Goal: Task Accomplishment & Management: Use online tool/utility

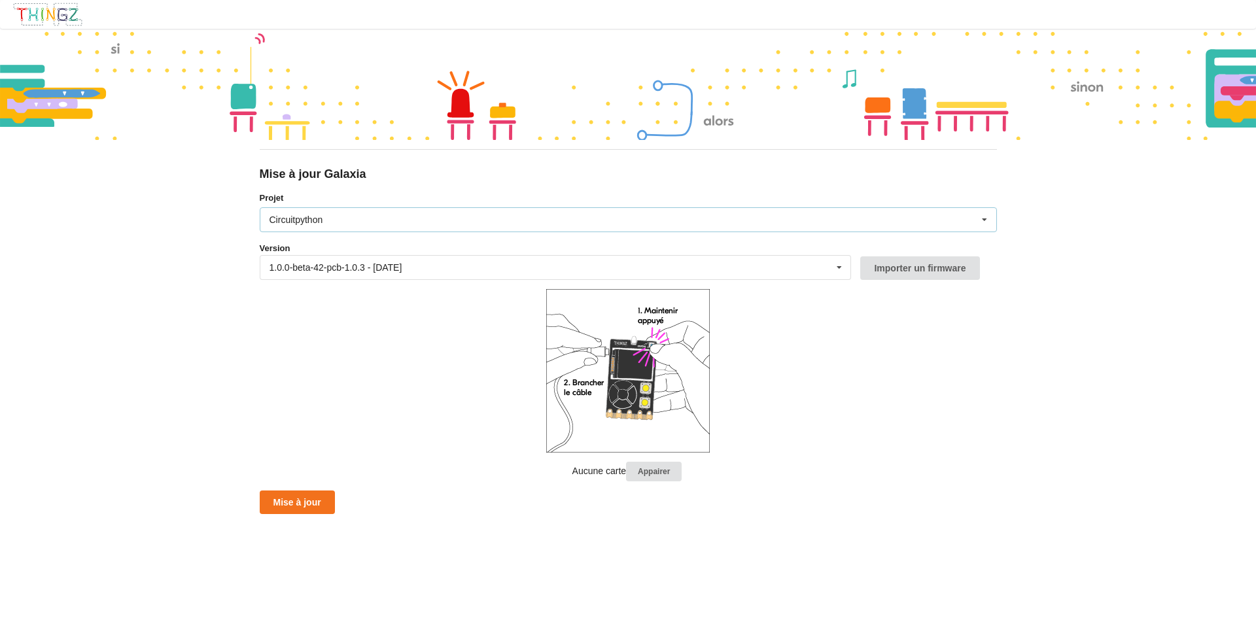
click at [379, 225] on div "Circuitpython Micropython Circuitpython" at bounding box center [628, 219] width 737 height 25
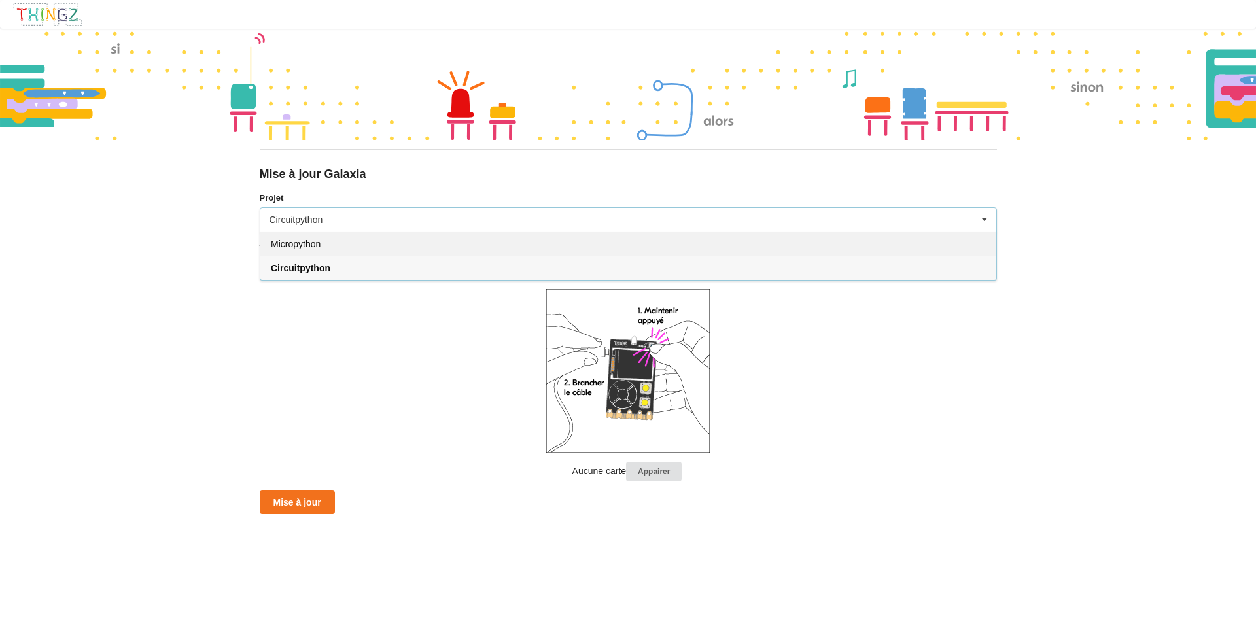
click at [358, 241] on div "Micropython" at bounding box center [628, 244] width 736 height 24
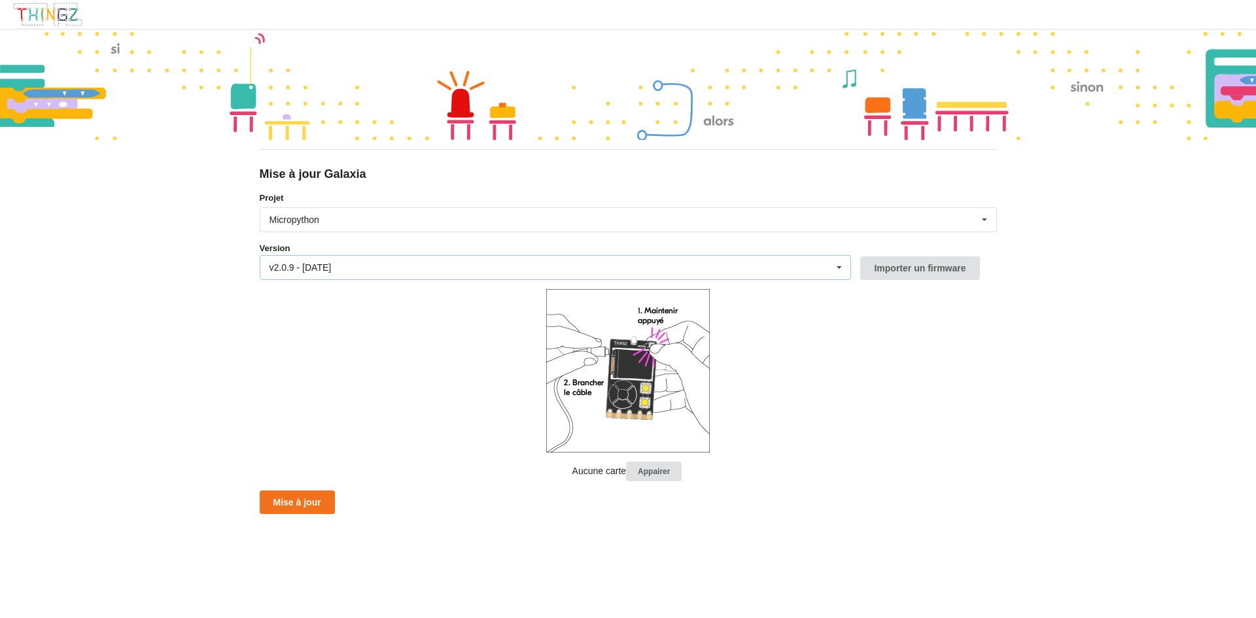
click at [366, 262] on div "v2.0.9 - 09/09/2025 v2.0.9 - 09/09/2025 v2.0.8 - 20/06/2025 v2.0.7 - 09/04/2025…" at bounding box center [556, 267] width 592 height 25
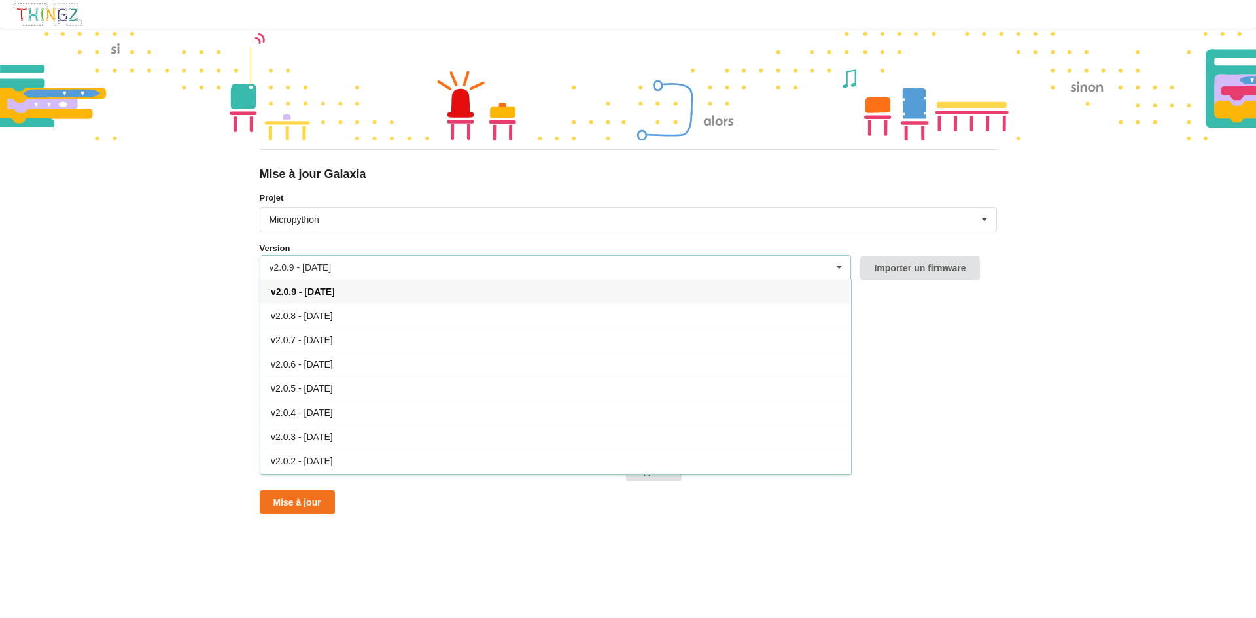
click at [359, 285] on div "v2.0.9 - 09/09/2025" at bounding box center [555, 291] width 591 height 24
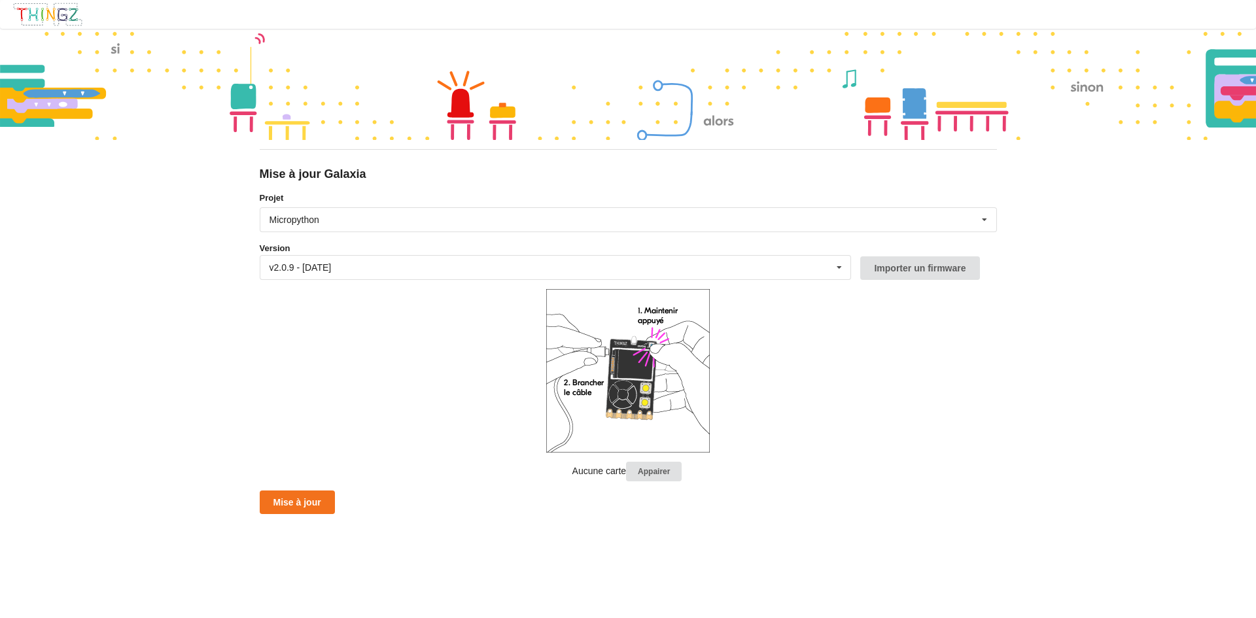
click at [527, 332] on form "Projet Micropython Micropython Circuitpython Version v2.0.9 - 09/09/2025 v2.0.9…" at bounding box center [628, 353] width 737 height 323
click at [527, 468] on button "Appairer" at bounding box center [654, 472] width 56 height 20
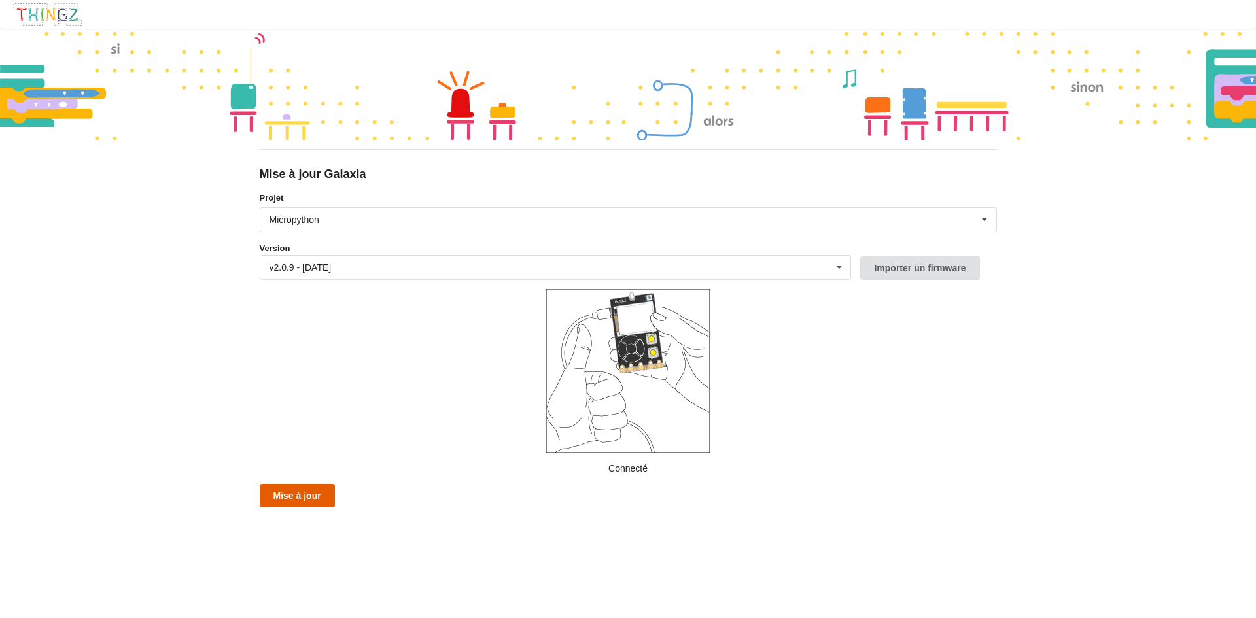
click at [291, 474] on button "Mise à jour" at bounding box center [297, 496] width 75 height 24
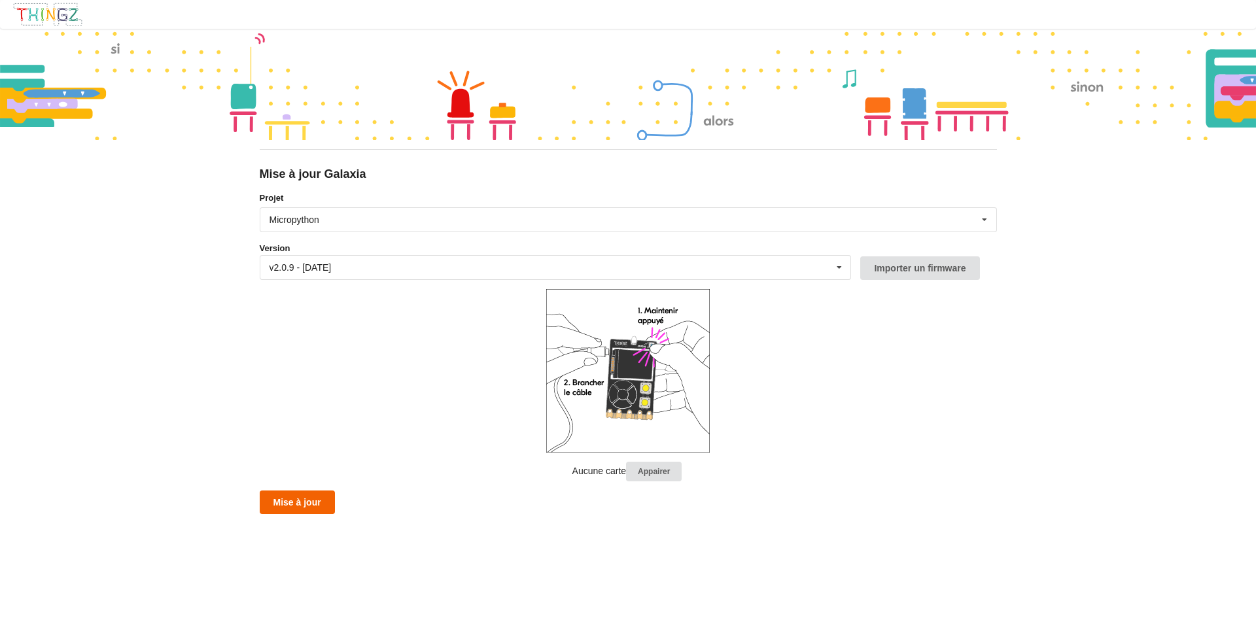
click at [510, 474] on form "Projet Micropython Micropython Circuitpython Version v2.0.9 - 09/09/2025 v2.0.9…" at bounding box center [628, 353] width 737 height 323
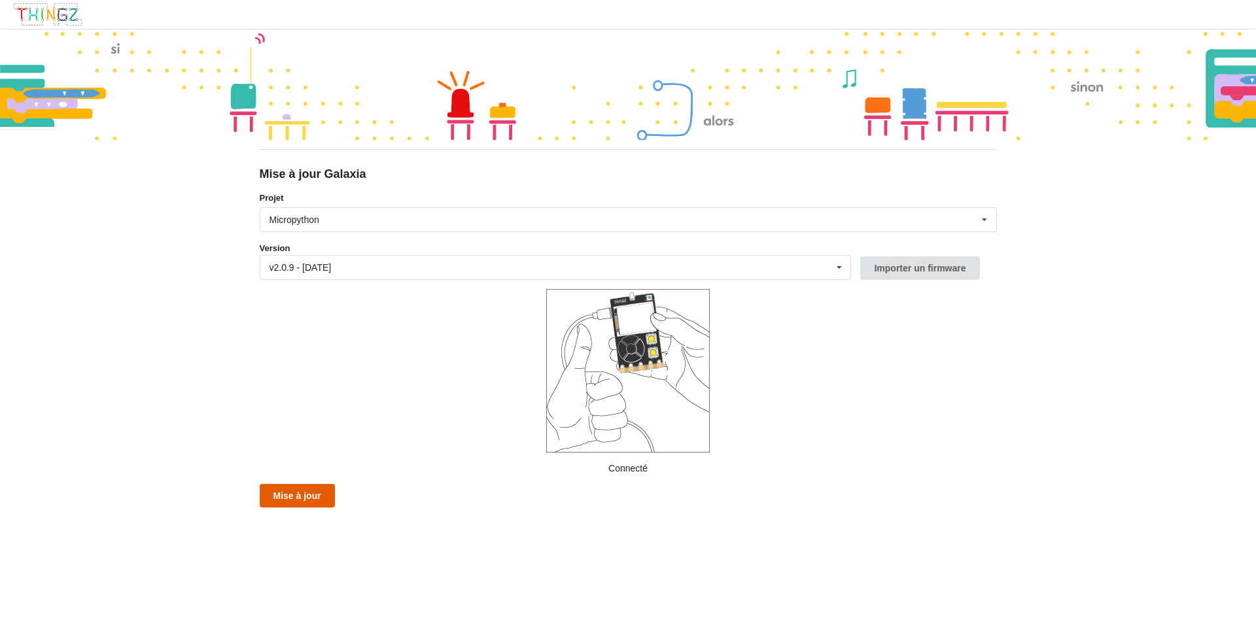
click at [306, 474] on button "Mise à jour" at bounding box center [297, 496] width 75 height 24
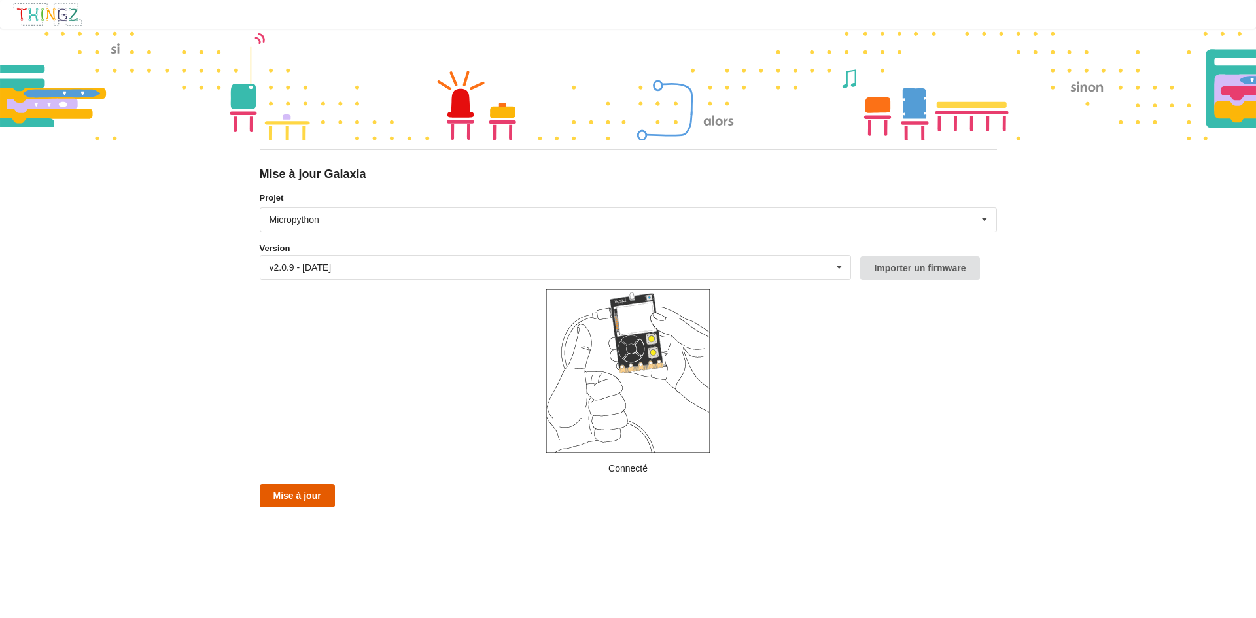
click at [306, 474] on button "Mise à jour" at bounding box center [297, 496] width 75 height 24
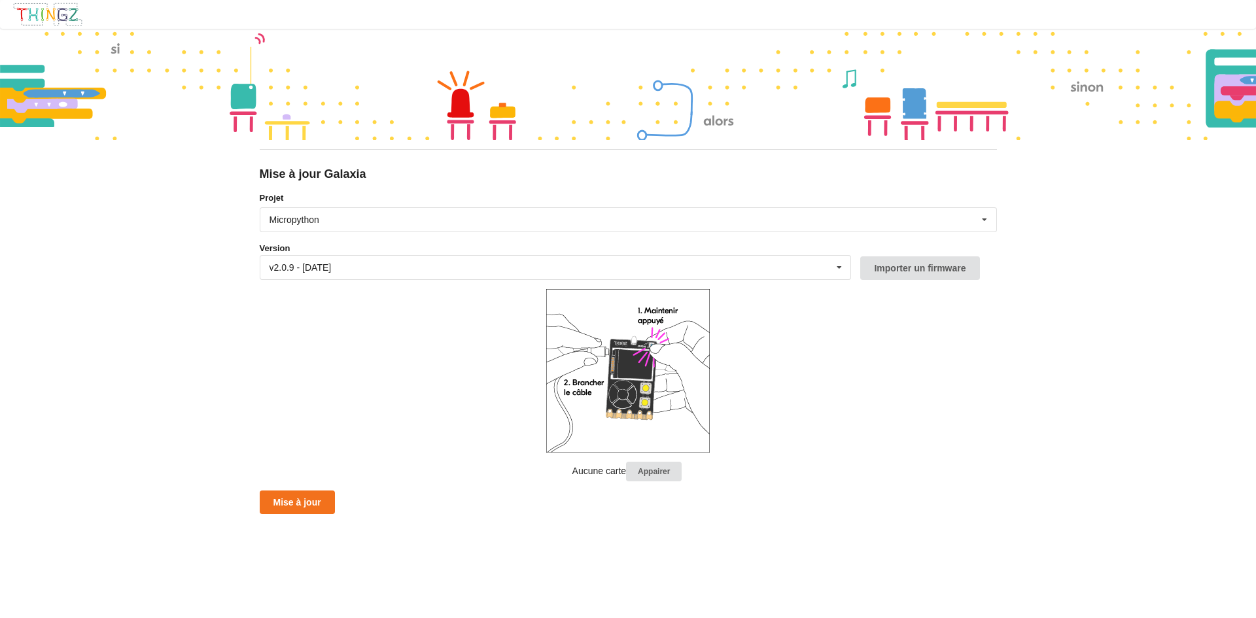
click at [79, 18] on img at bounding box center [47, 14] width 71 height 25
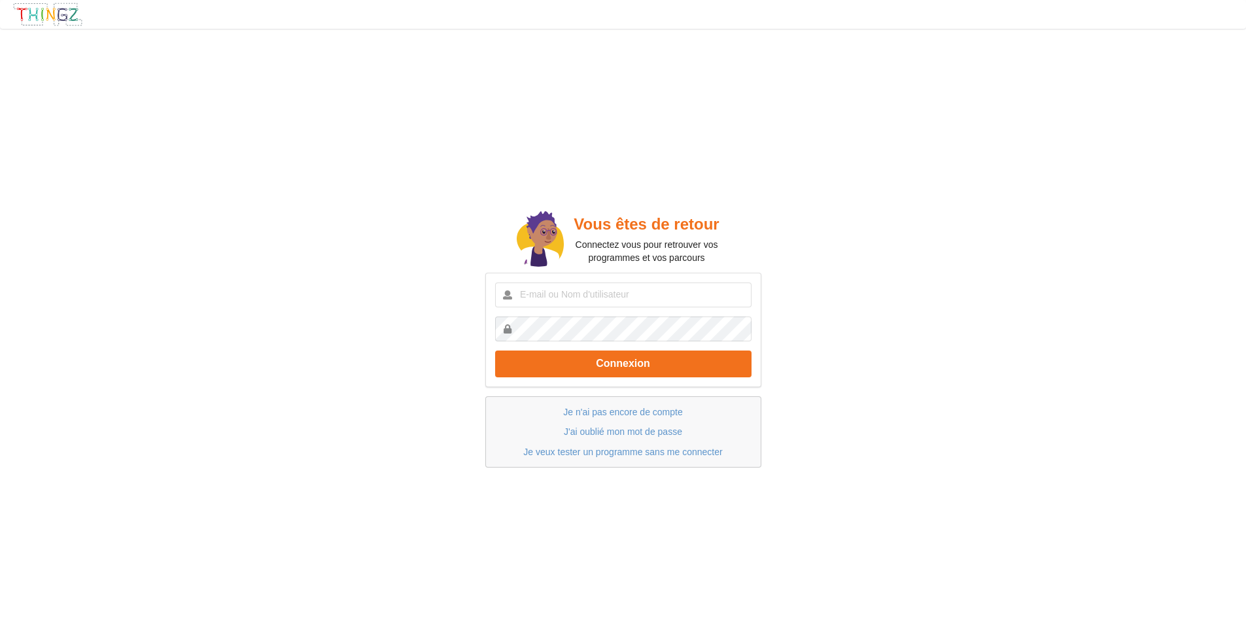
click at [72, 24] on img at bounding box center [47, 14] width 71 height 25
click at [527, 454] on link "Je veux tester un programme sans me connecter" at bounding box center [622, 452] width 199 height 10
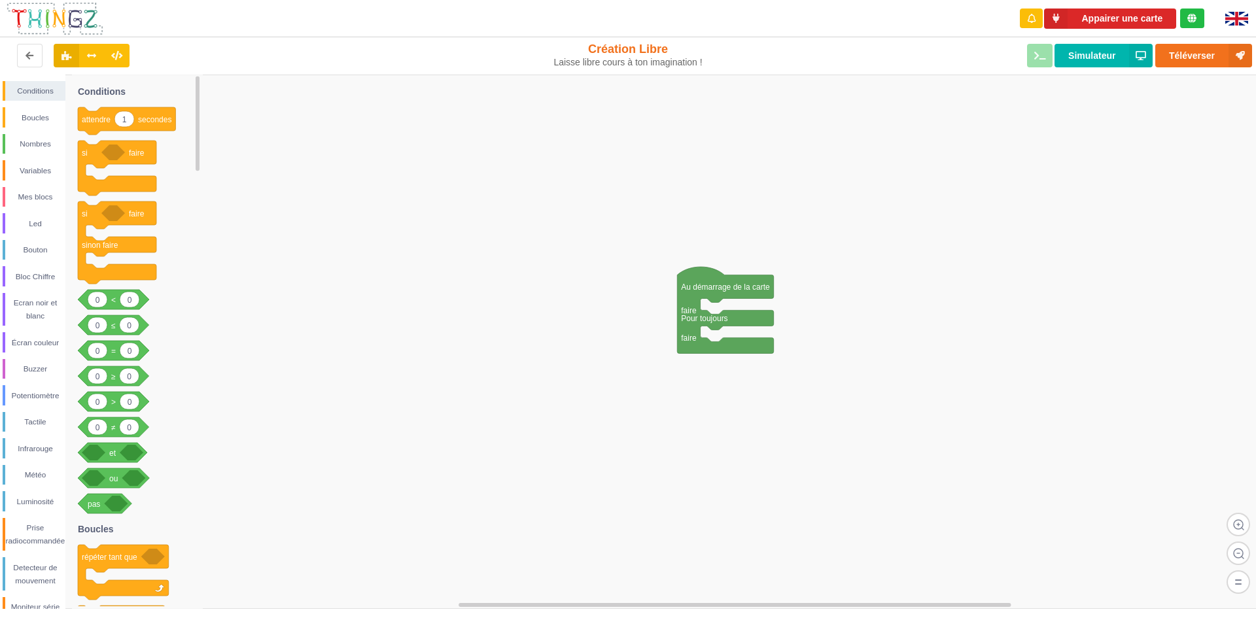
click at [527, 20] on img at bounding box center [1236, 19] width 23 height 14
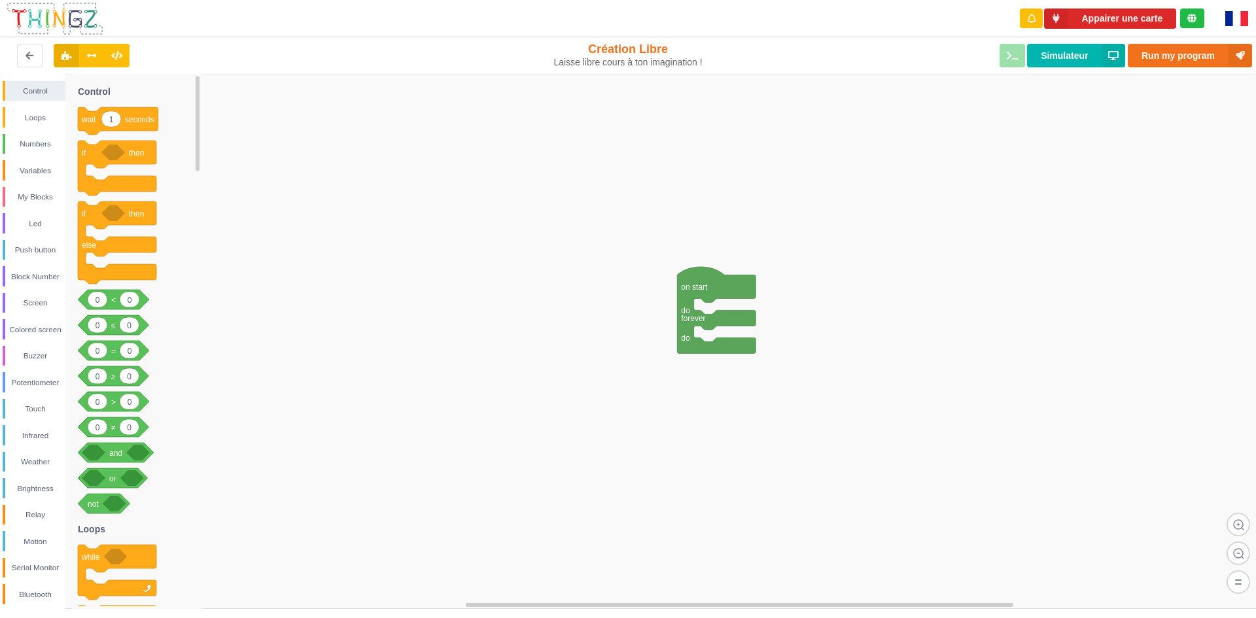
click at [1250, 19] on div at bounding box center [1240, 18] width 50 height 37
click at [1244, 20] on img at bounding box center [1236, 18] width 23 height 15
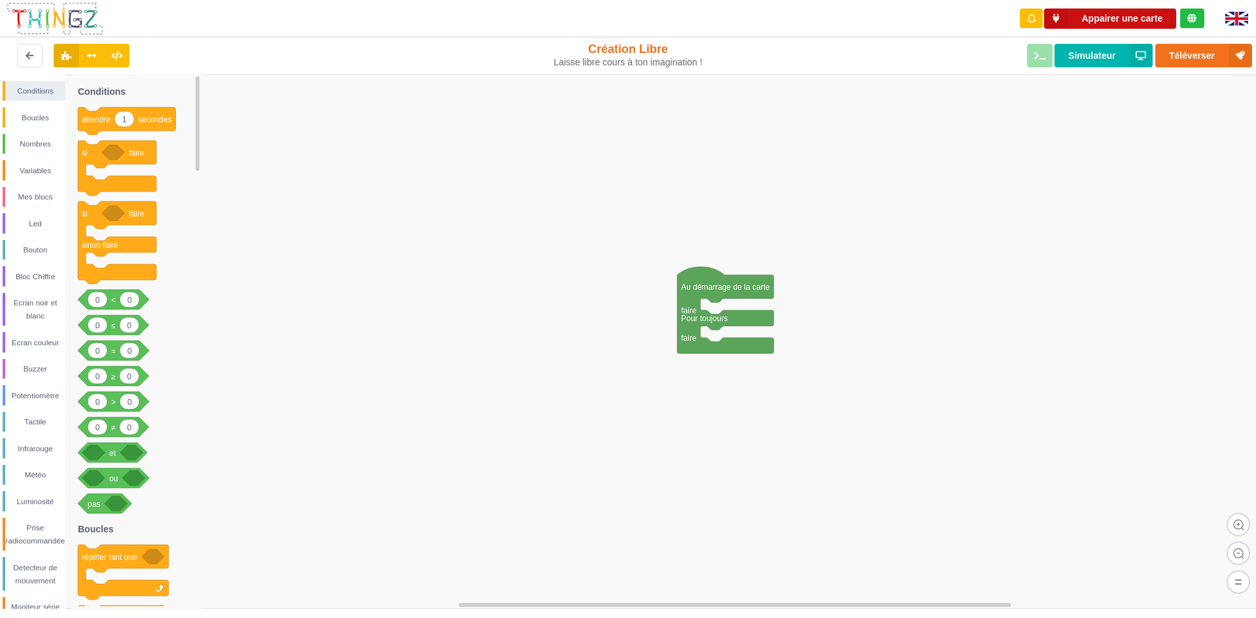
click at [1104, 12] on button "Appairer une carte" at bounding box center [1110, 19] width 132 height 20
click at [1195, 20] on icon at bounding box center [1191, 18] width 9 height 9
click at [46, 225] on div "Led" at bounding box center [35, 223] width 60 height 13
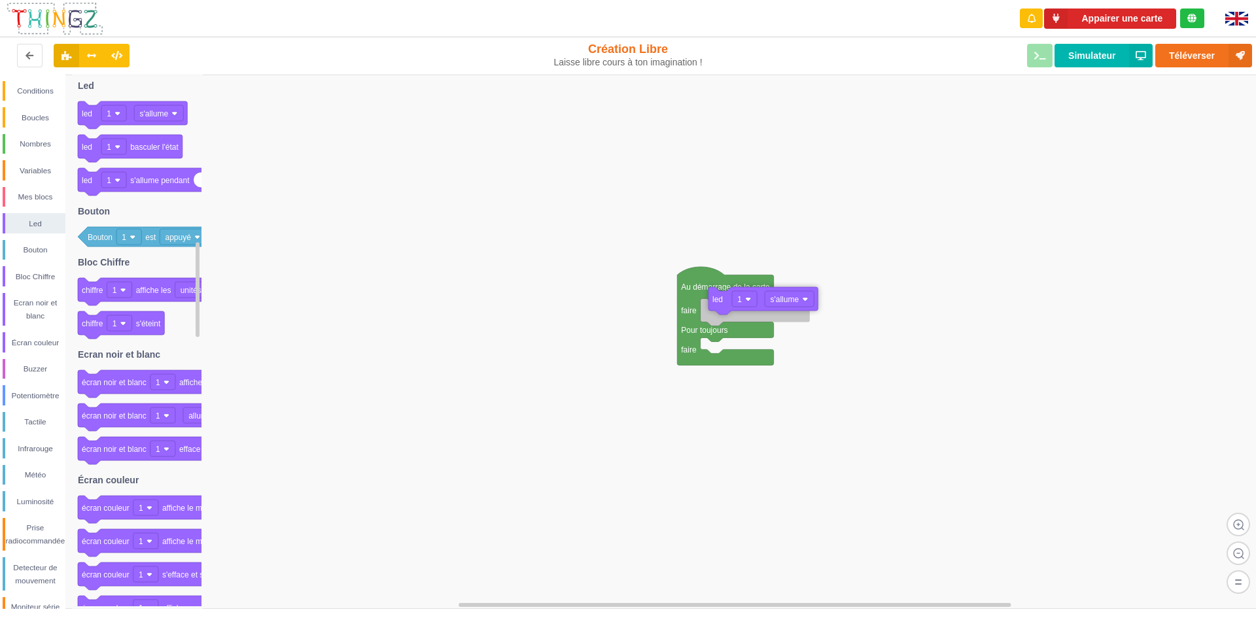
drag, startPoint x: 142, startPoint y: 122, endPoint x: 763, endPoint y: 306, distance: 647.3
click at [763, 306] on div "Conditions Boucles Nombres Variables Mes blocs Led Bouton Bloc Chiffre Ecran no…" at bounding box center [632, 342] width 1265 height 535
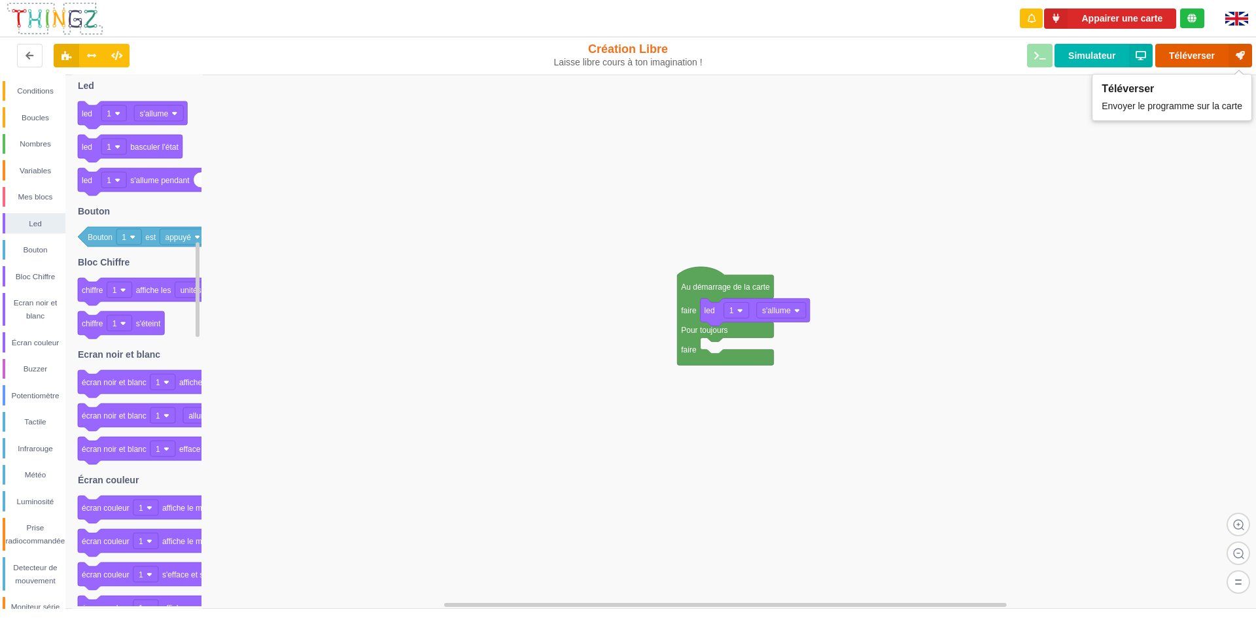
click at [1169, 58] on button "Téléverser" at bounding box center [1203, 56] width 97 height 24
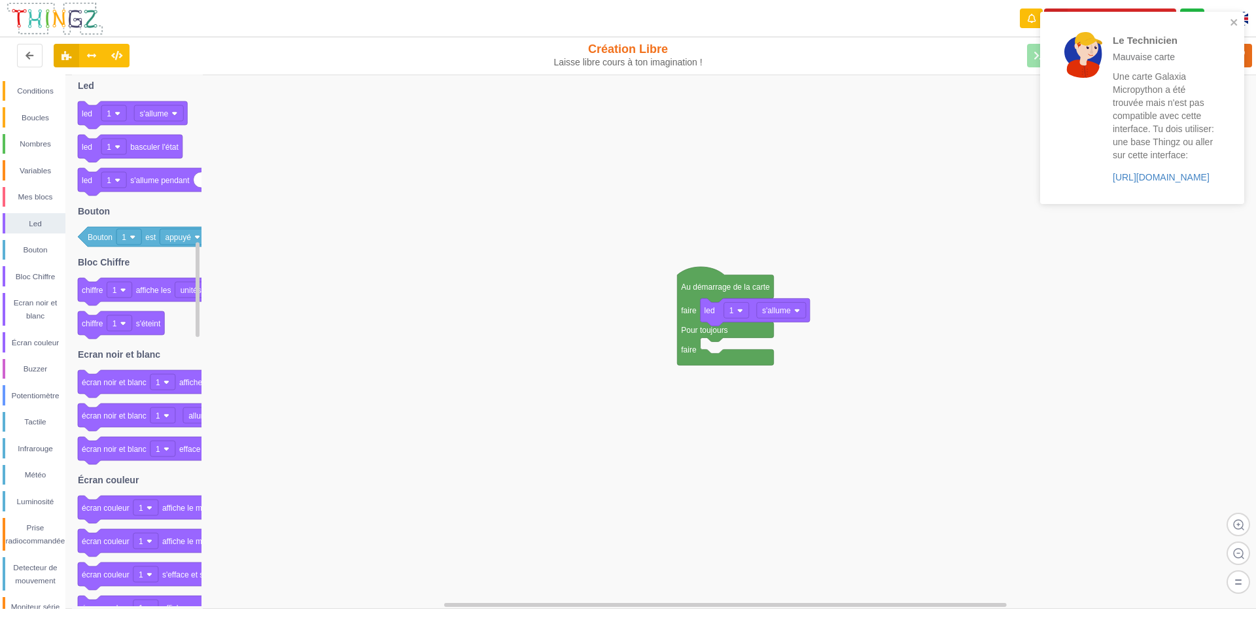
click at [1149, 183] on div "Une carte Galaxia Micropython a été trouvée mais n'est pas compatible avec cett…" at bounding box center [1164, 127] width 102 height 114
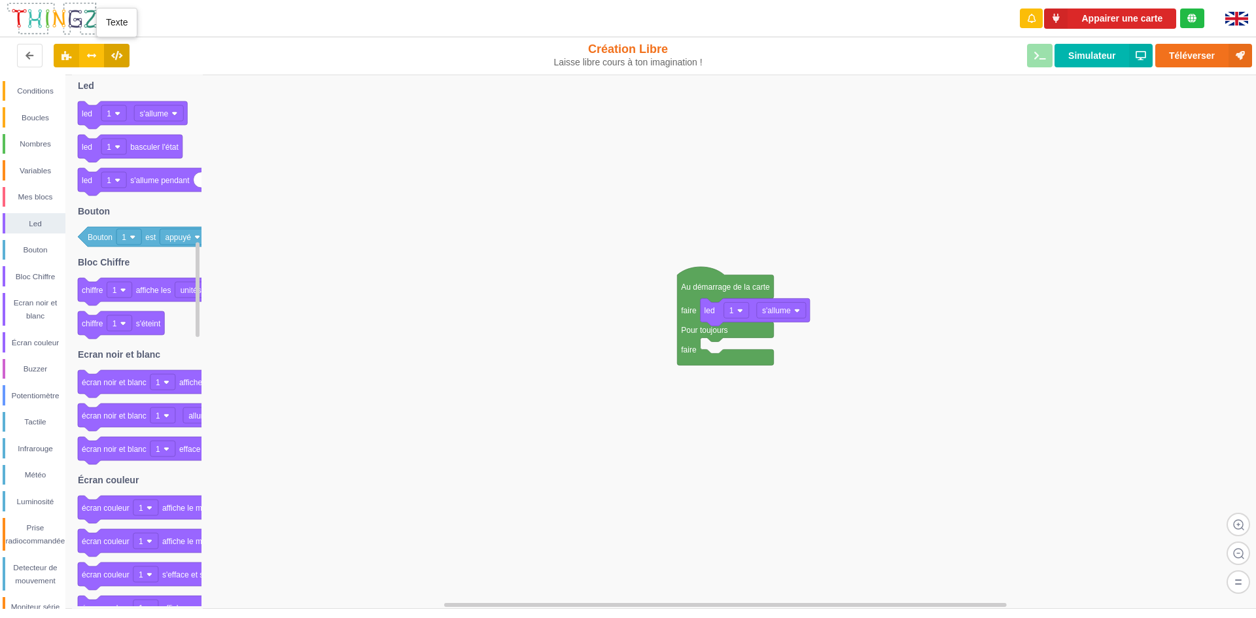
click at [120, 54] on icon at bounding box center [116, 55] width 11 height 8
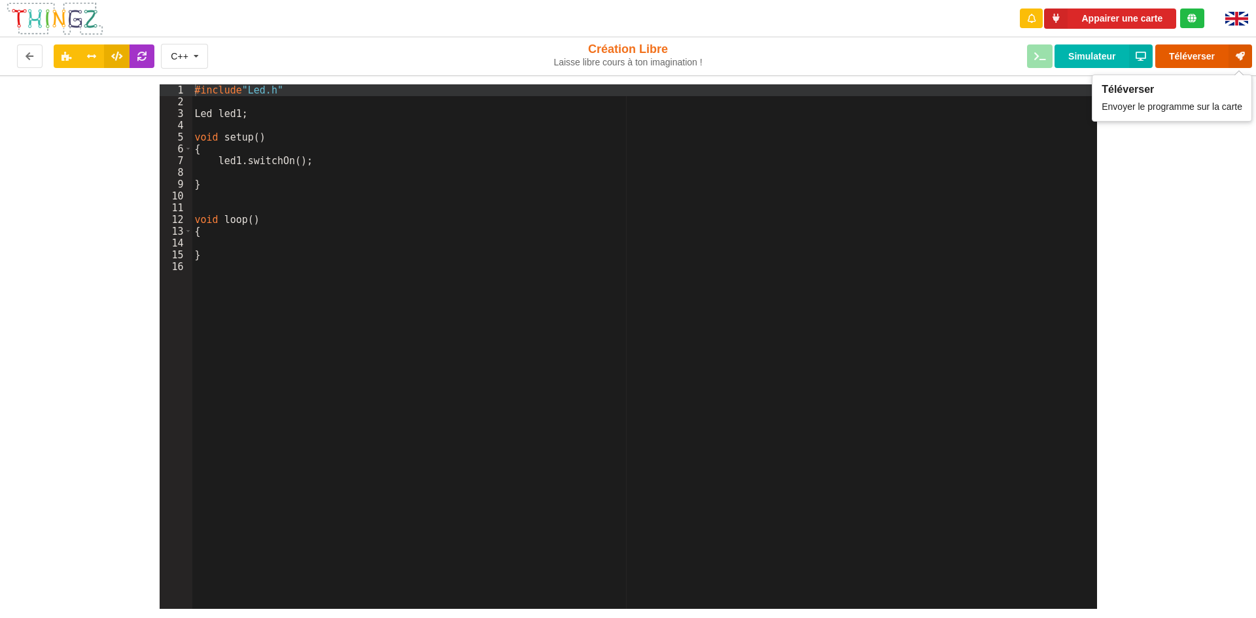
click at [1197, 46] on button "Téléverser" at bounding box center [1203, 56] width 97 height 24
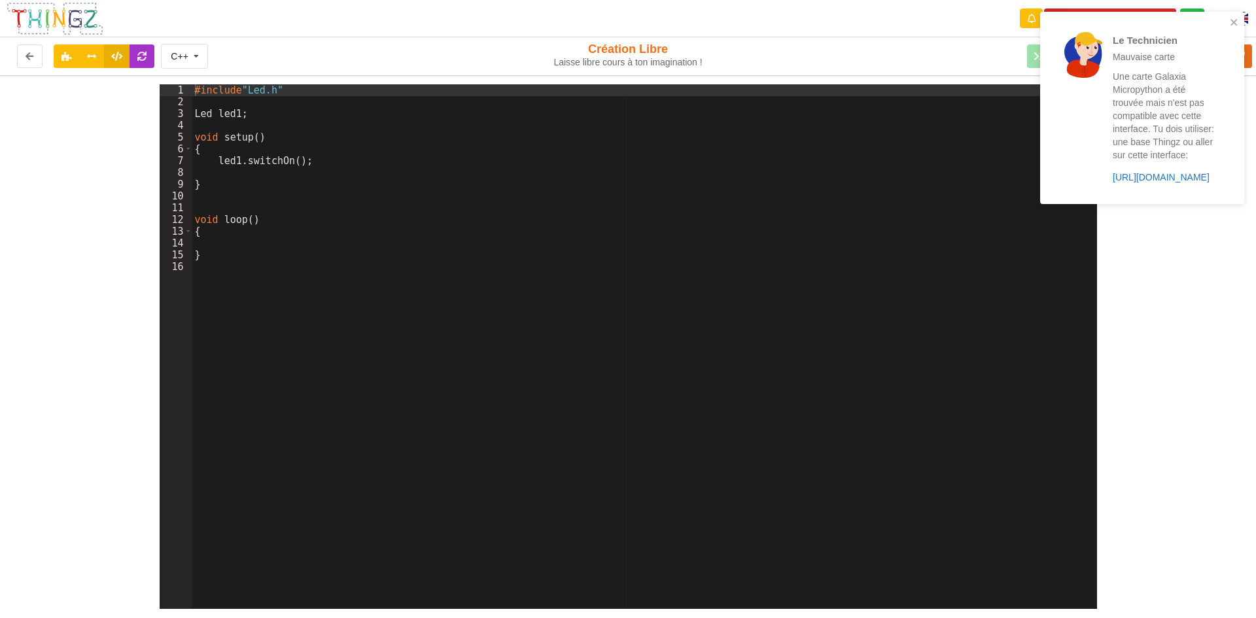
click at [1163, 179] on link "https://play.thingz.co/galaxia-micropython" at bounding box center [1161, 177] width 97 height 10
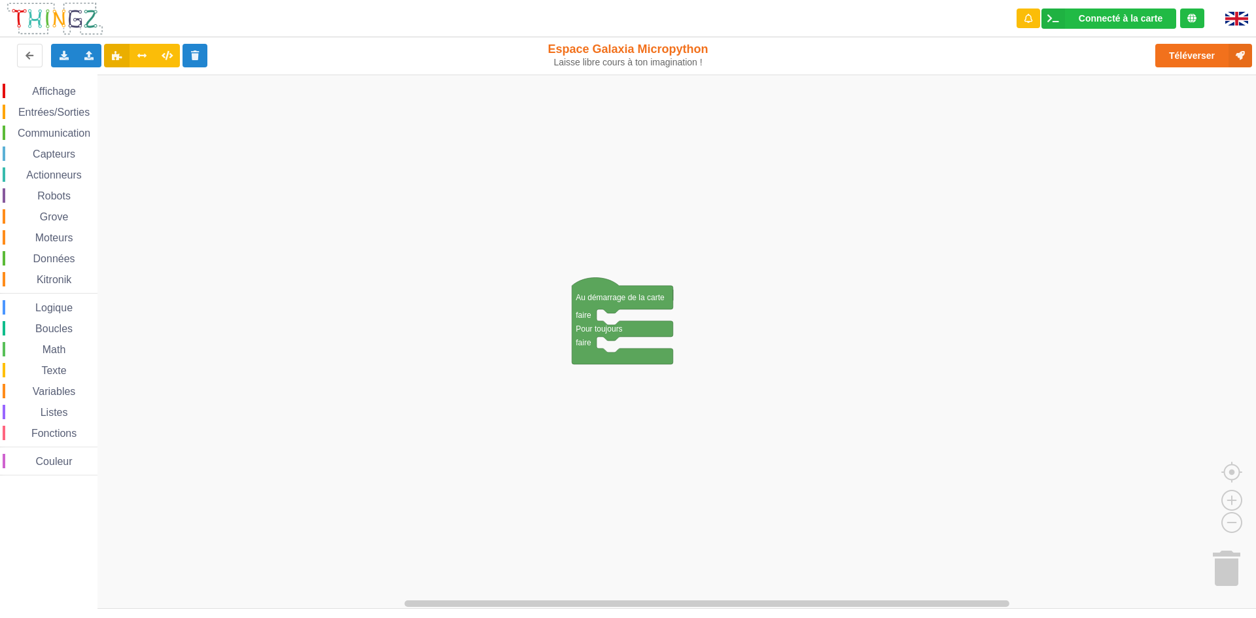
click at [67, 113] on span "Entrées/Sorties" at bounding box center [53, 112] width 75 height 11
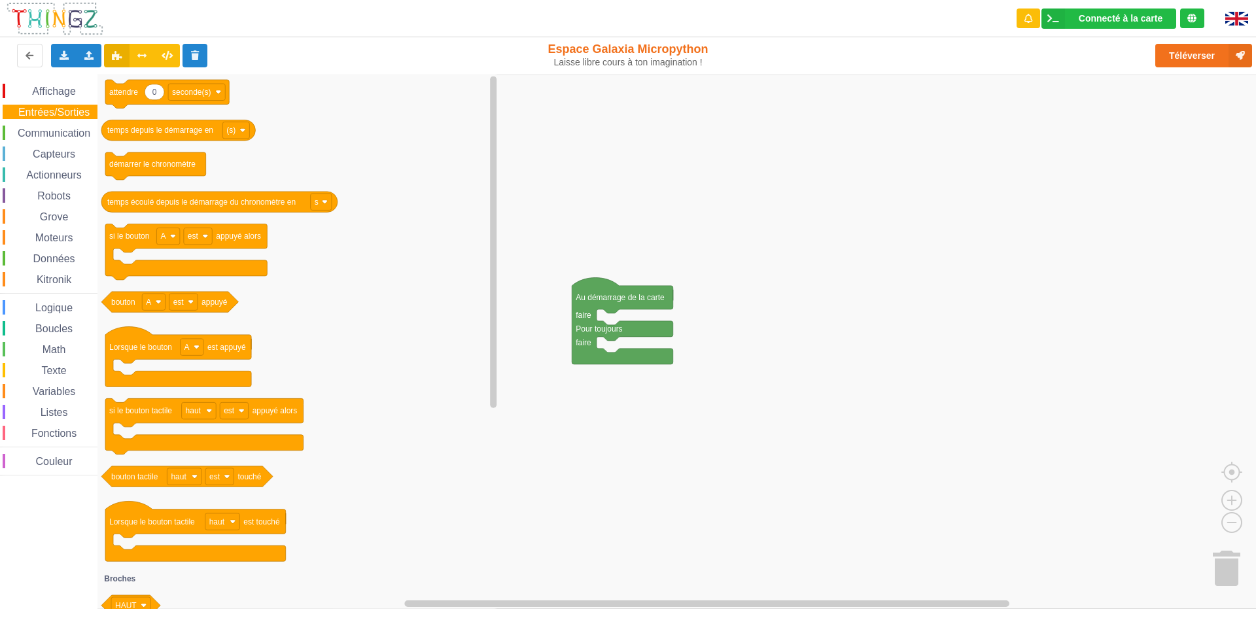
click at [58, 162] on div "Affichage Entrées/Sorties Communication Capteurs Actionneurs Robots Grove Moteu…" at bounding box center [48, 280] width 97 height 392
click at [60, 186] on div "Affichage Entrées/Sorties Communication Capteurs Actionneurs Robots Grove Moteu…" at bounding box center [48, 280] width 97 height 392
click at [60, 172] on span "Actionneurs" at bounding box center [54, 174] width 60 height 11
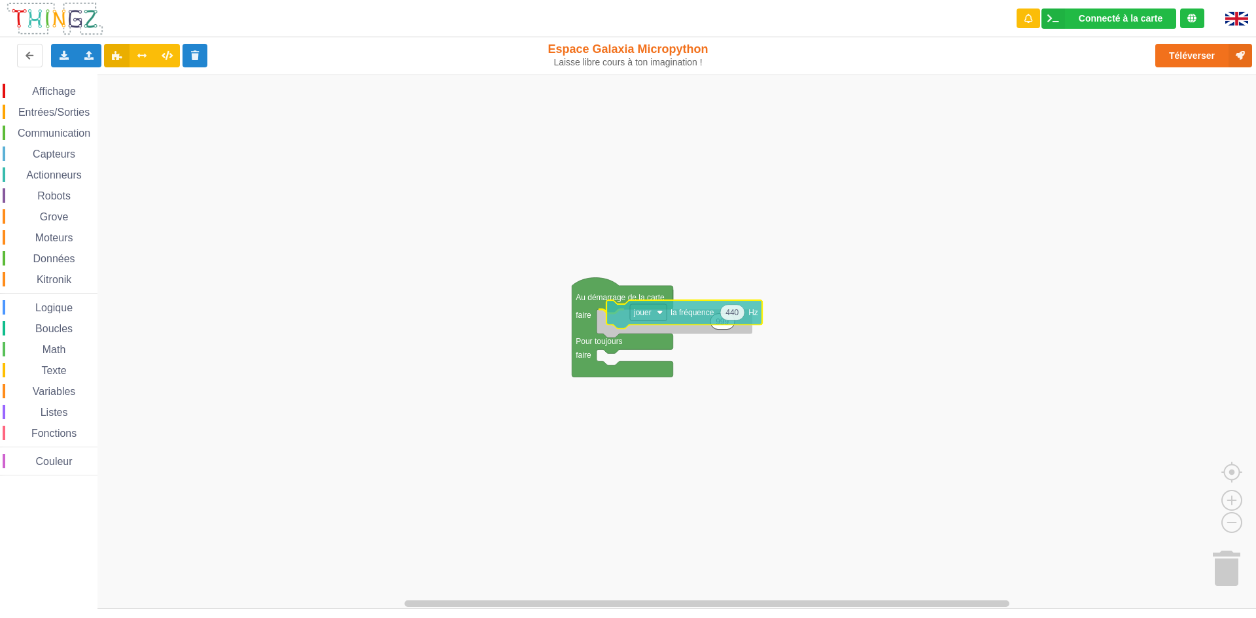
click at [677, 318] on div "Affichage Entrées/Sorties Communication Capteurs Actionneurs Robots Grove Moteu…" at bounding box center [632, 342] width 1265 height 535
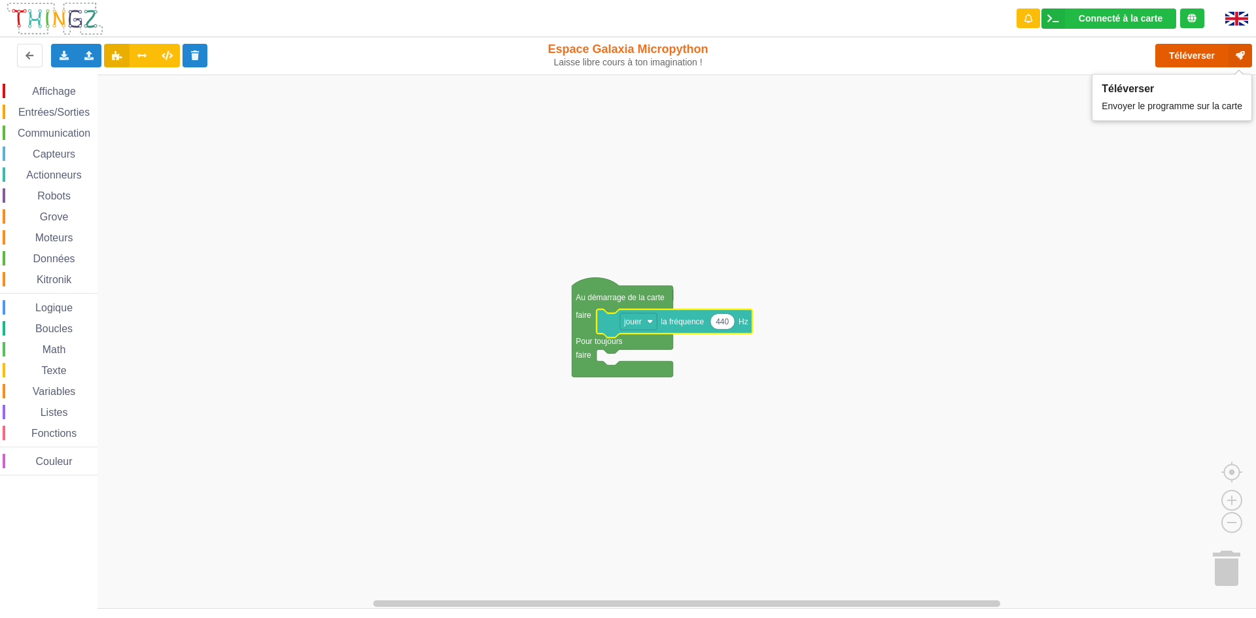
click at [1193, 60] on button "Téléverser" at bounding box center [1203, 56] width 97 height 24
click at [1170, 62] on button "Téléverser" at bounding box center [1203, 56] width 97 height 24
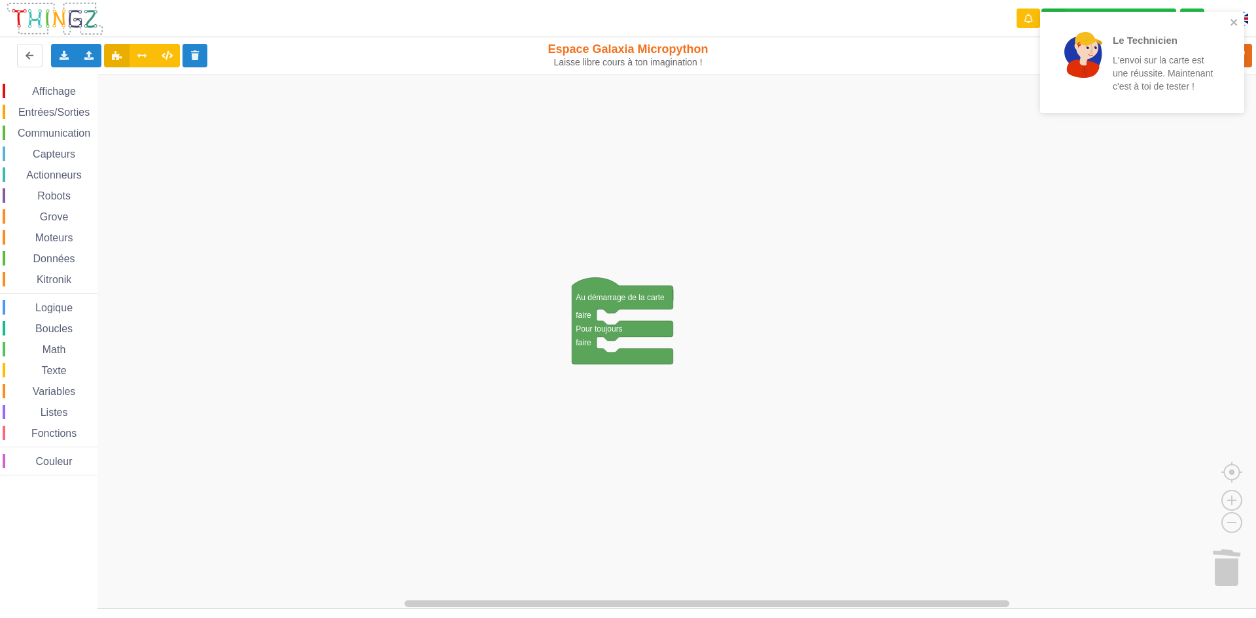
click at [56, 131] on span "Communication" at bounding box center [54, 133] width 77 height 11
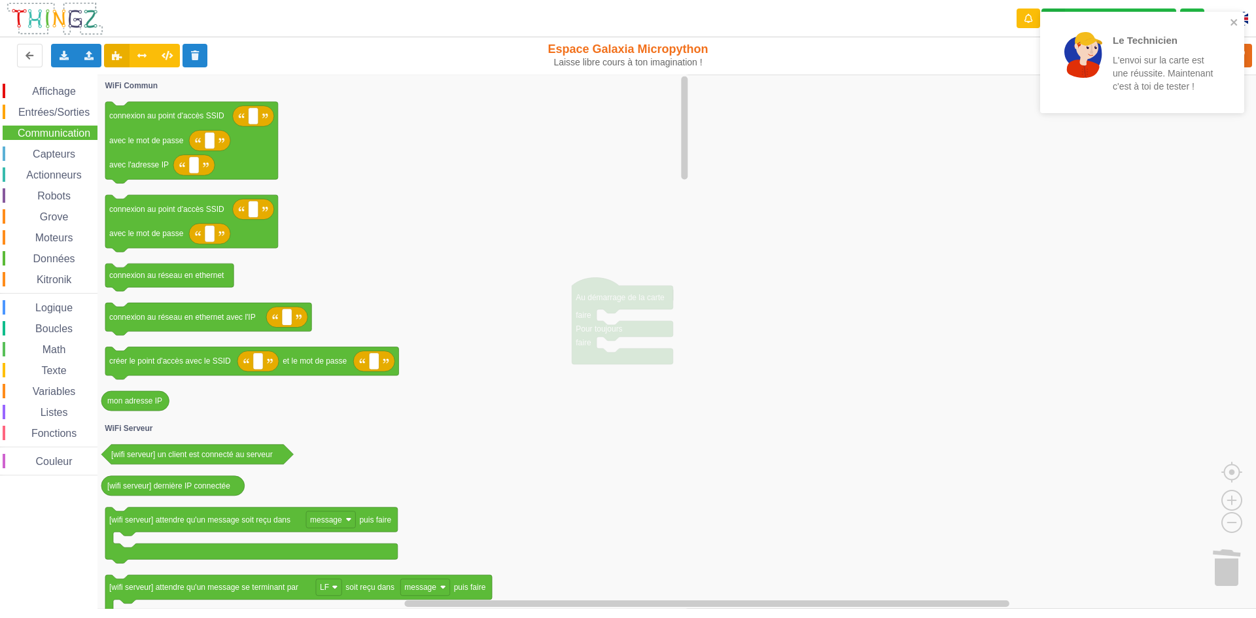
click at [58, 113] on span "Entrées/Sorties" at bounding box center [53, 112] width 75 height 11
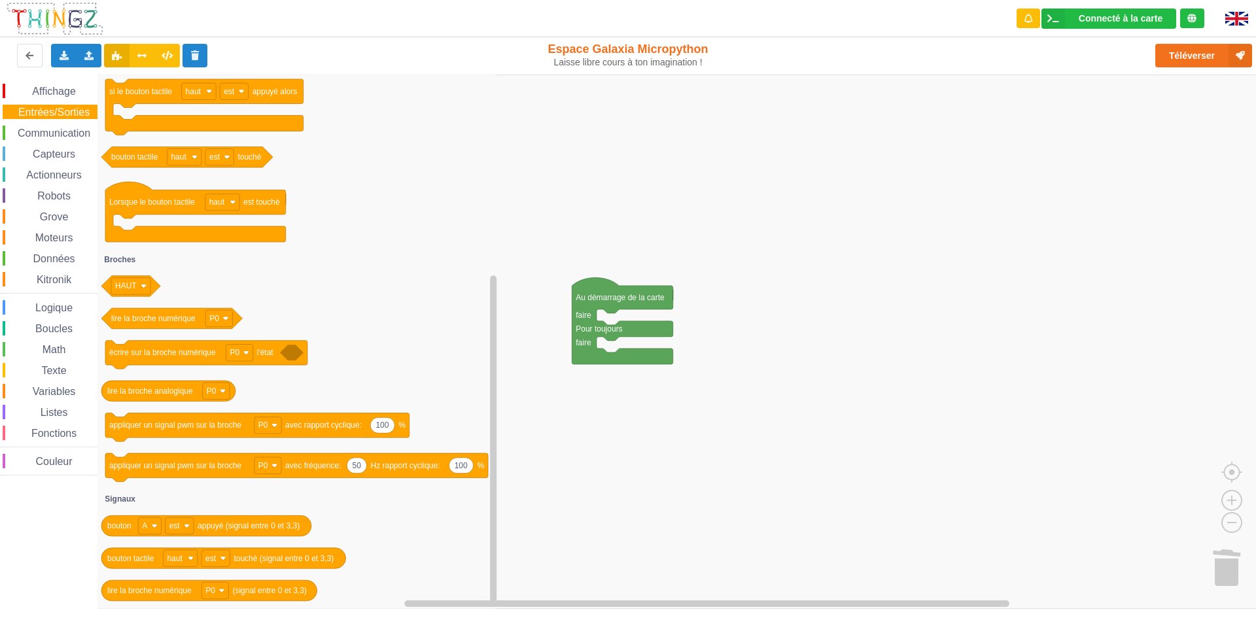
click at [53, 90] on span "Affichage" at bounding box center [53, 91] width 47 height 11
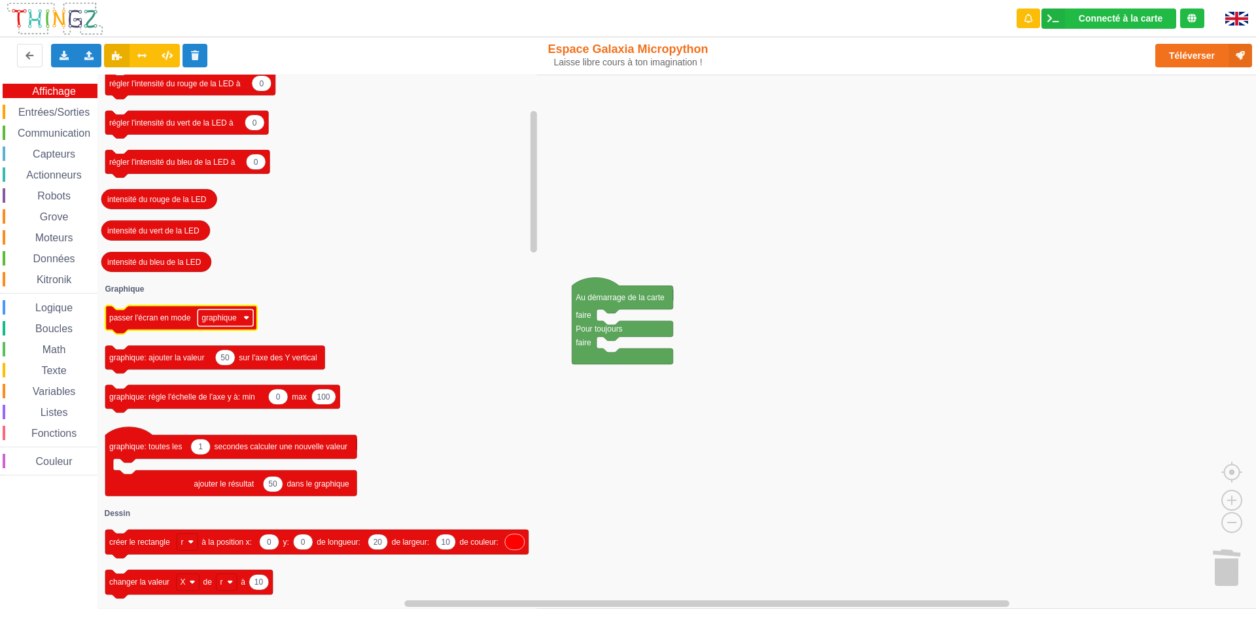
click at [212, 321] on text "graphique" at bounding box center [219, 317] width 35 height 9
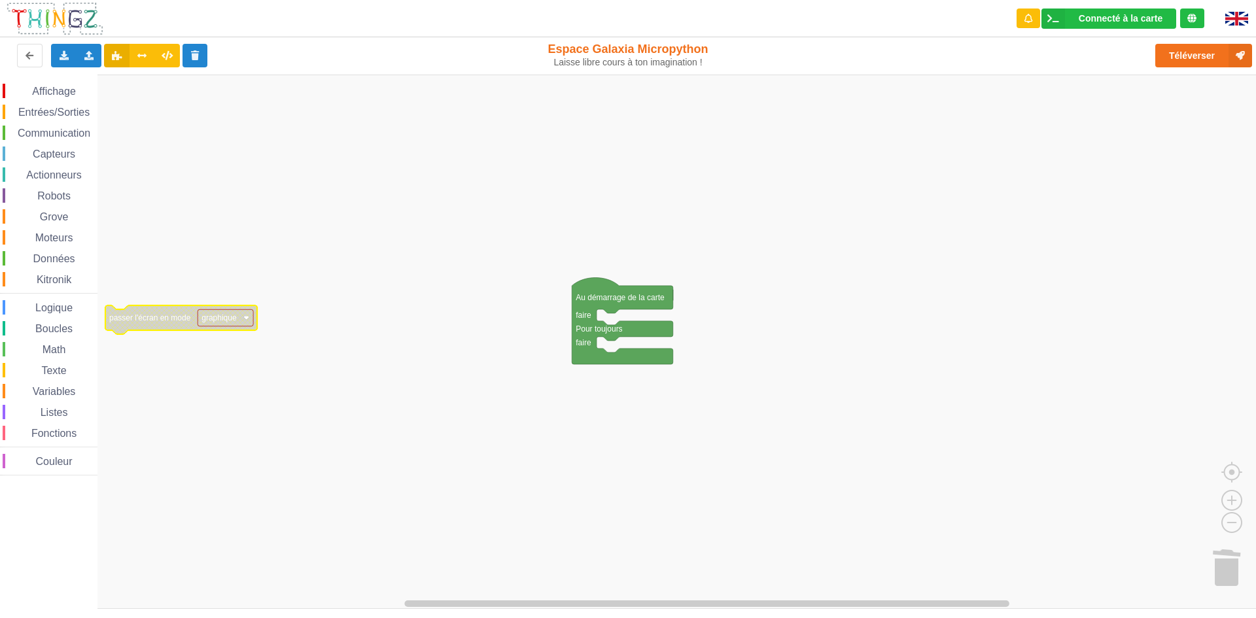
click at [213, 321] on text "graphique" at bounding box center [219, 317] width 35 height 9
click at [64, 84] on div "Affichage" at bounding box center [50, 91] width 95 height 14
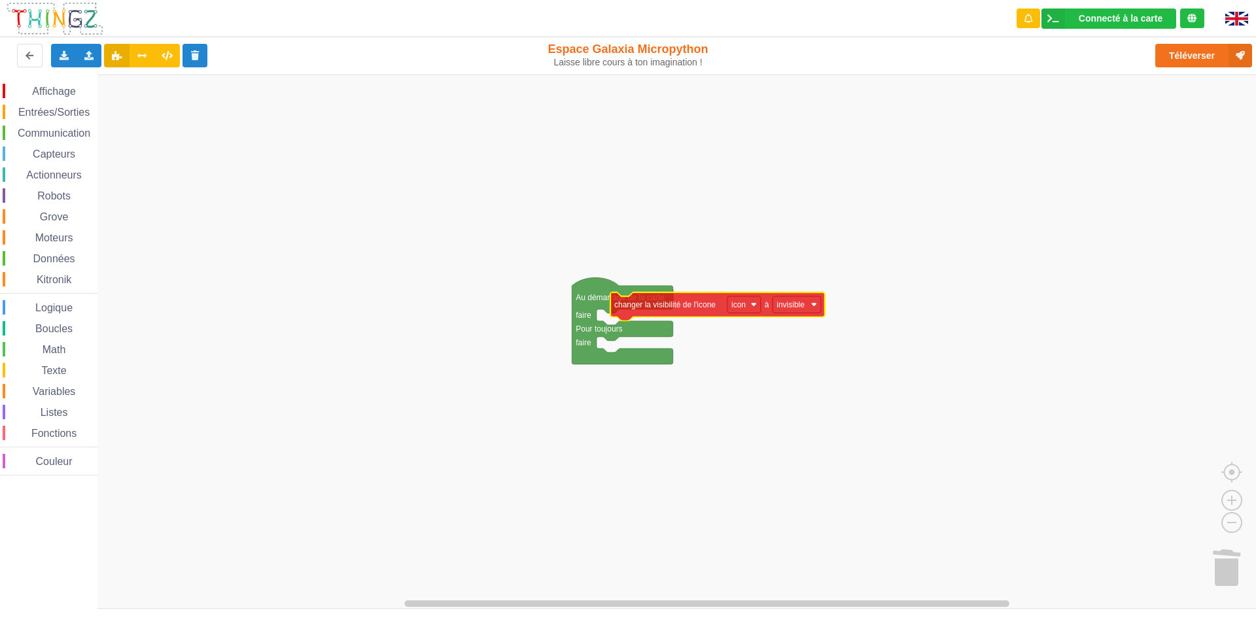
click at [710, 308] on div "Affichage Entrées/Sorties Communication Capteurs Actionneurs Robots Grove Moteu…" at bounding box center [632, 342] width 1265 height 535
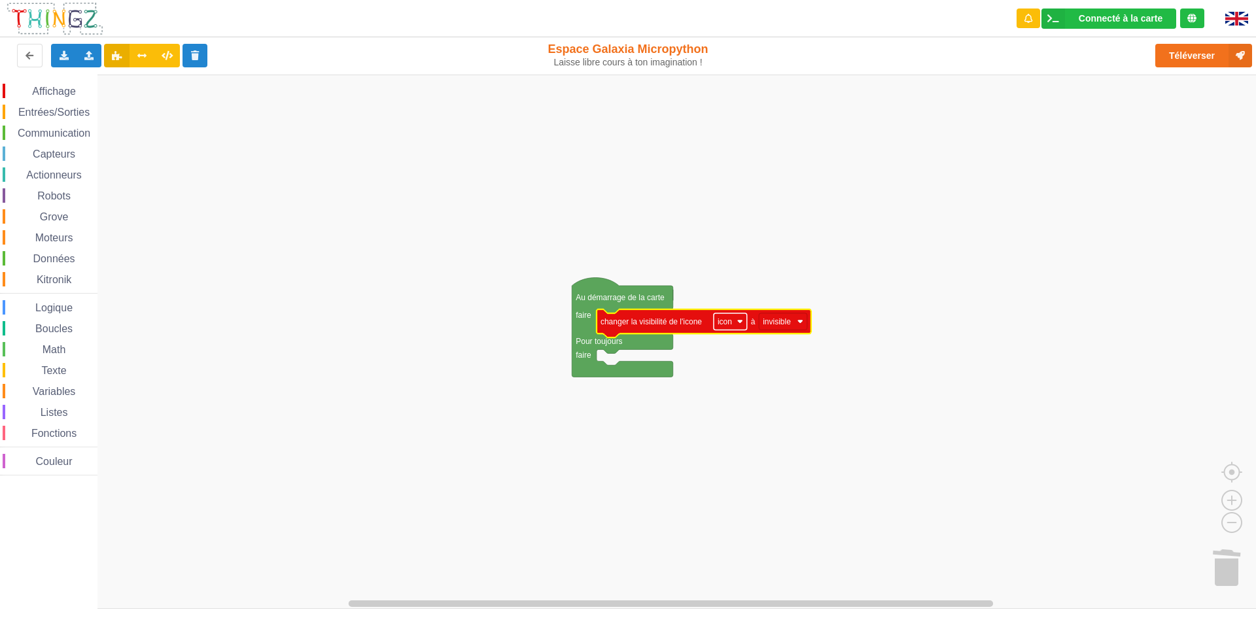
click at [733, 328] on rect "Espace de travail de Blocky" at bounding box center [730, 321] width 33 height 17
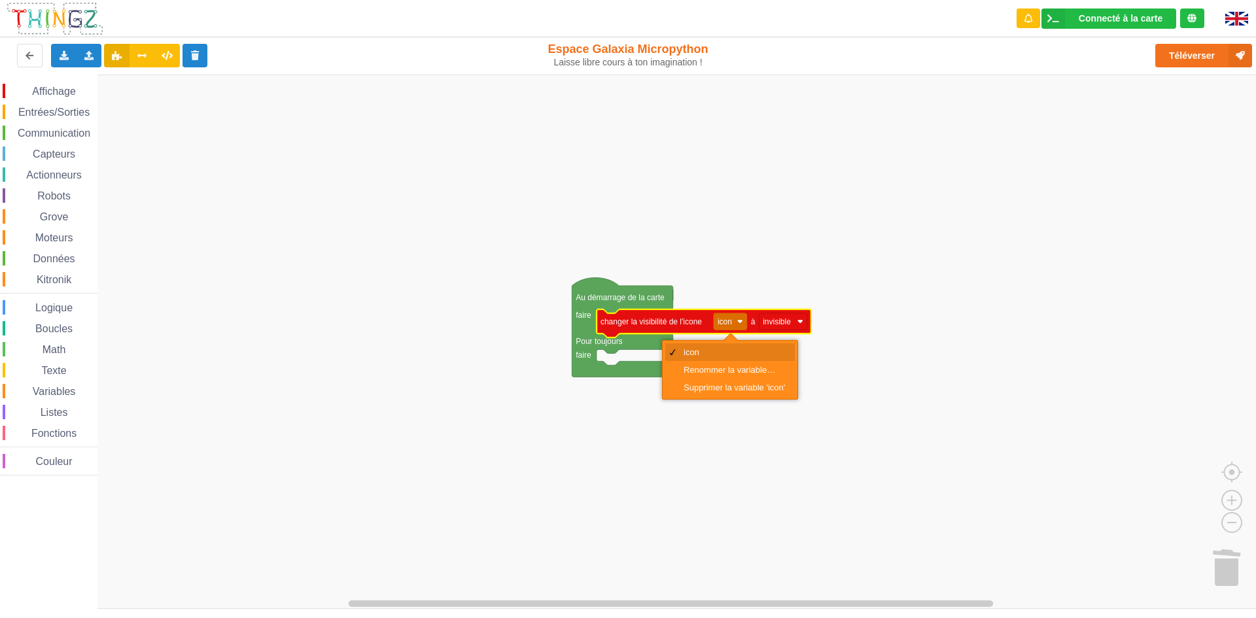
click at [730, 343] on div "icon" at bounding box center [730, 352] width 130 height 18
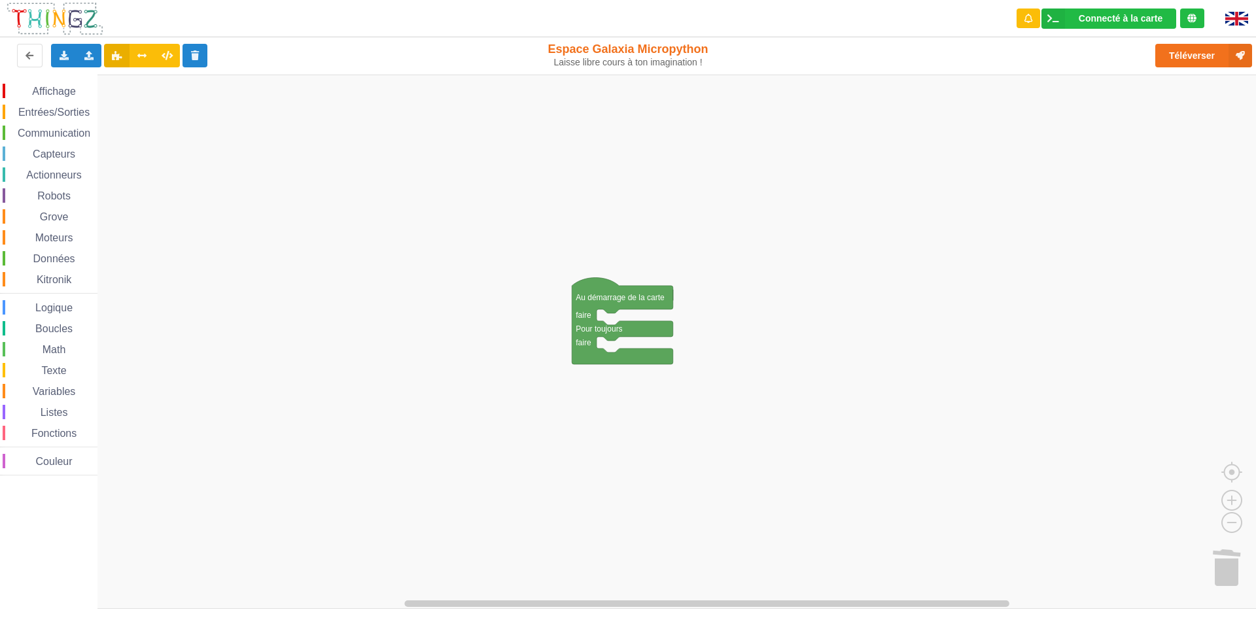
click at [57, 96] on span "Affichage" at bounding box center [53, 91] width 47 height 11
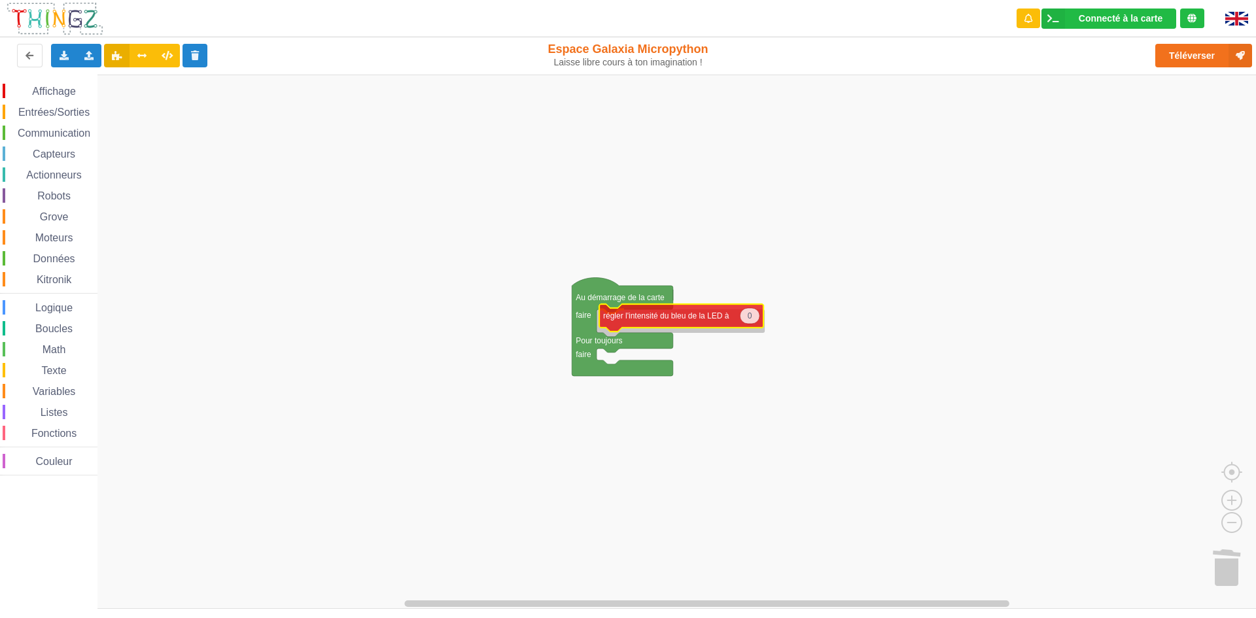
click at [678, 319] on div "Affichage Entrées/Sorties Communication Capteurs Actionneurs Robots Grove Moteu…" at bounding box center [632, 342] width 1265 height 535
click at [748, 326] on icon "Espace de travail de Blocky" at bounding box center [747, 321] width 20 height 16
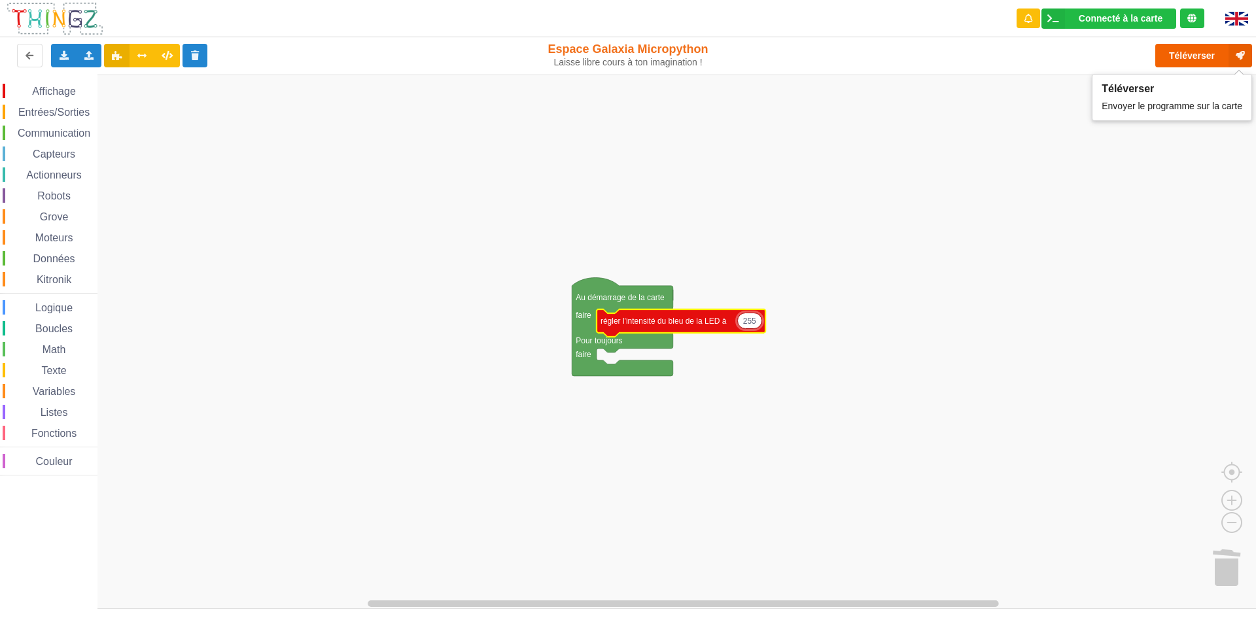
type input "255"
click at [1200, 48] on button "Téléverser" at bounding box center [1203, 56] width 97 height 24
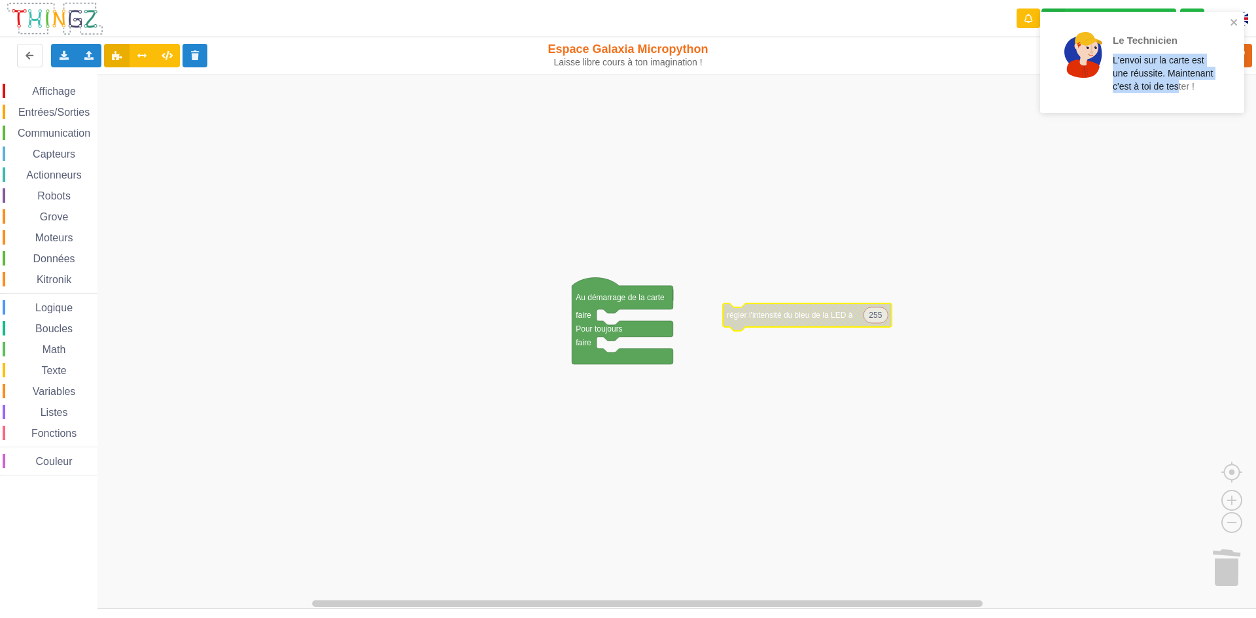
drag, startPoint x: 1202, startPoint y: 27, endPoint x: 1099, endPoint y: 88, distance: 119.6
click at [1099, 88] on div "Le Technicien L'envoi sur la carte est une réussite. Maintenant c'est à toi de …" at bounding box center [1137, 62] width 169 height 75
click at [1208, 71] on p "L'envoi sur la carte est une réussite. Maintenant c'est à toi de tester !" at bounding box center [1164, 73] width 102 height 39
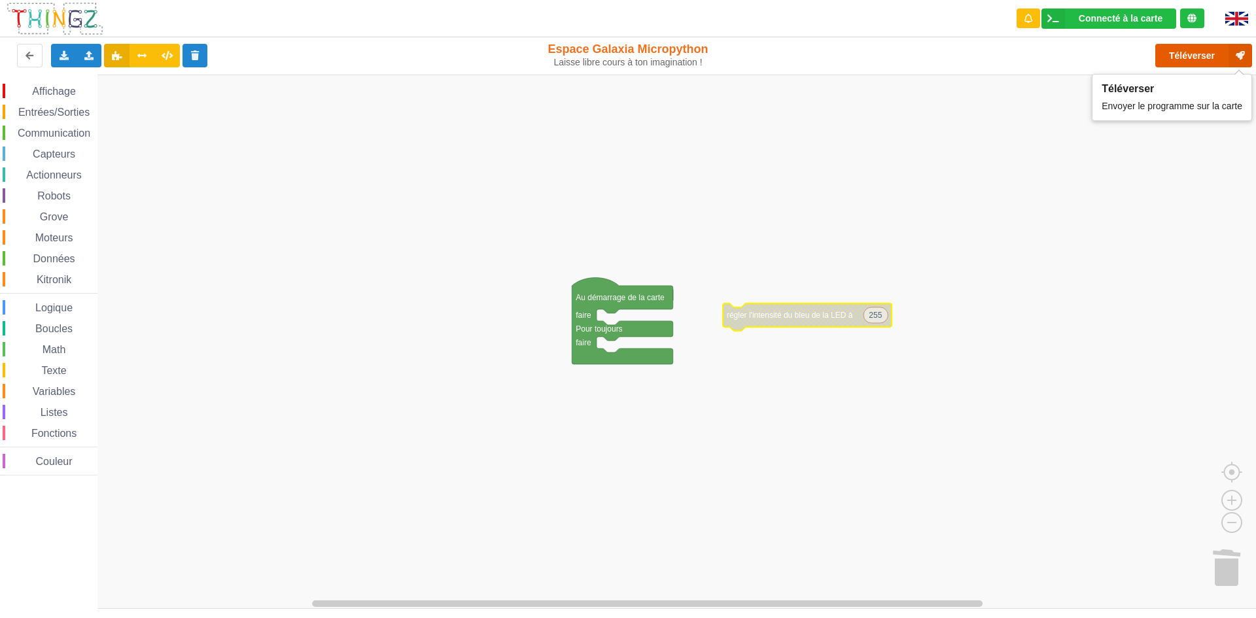
click at [1225, 54] on button "Téléverser" at bounding box center [1203, 56] width 97 height 24
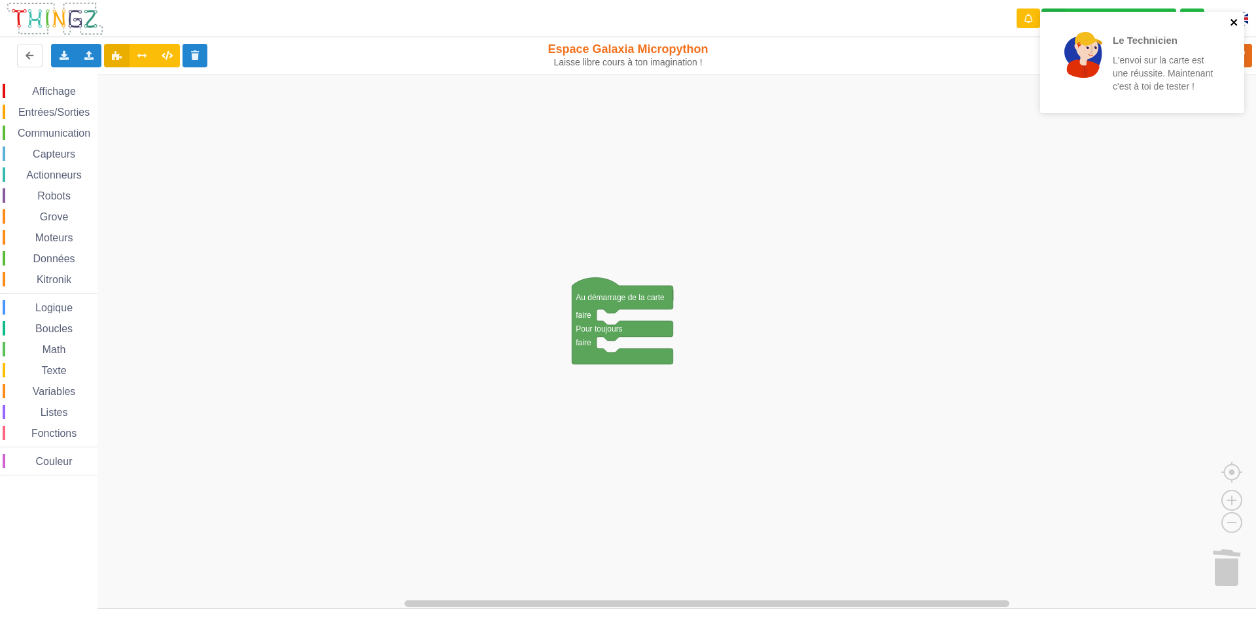
drag, startPoint x: 1232, startPoint y: 22, endPoint x: 1176, endPoint y: 89, distance: 86.9
click at [1230, 22] on icon "close" at bounding box center [1234, 22] width 9 height 10
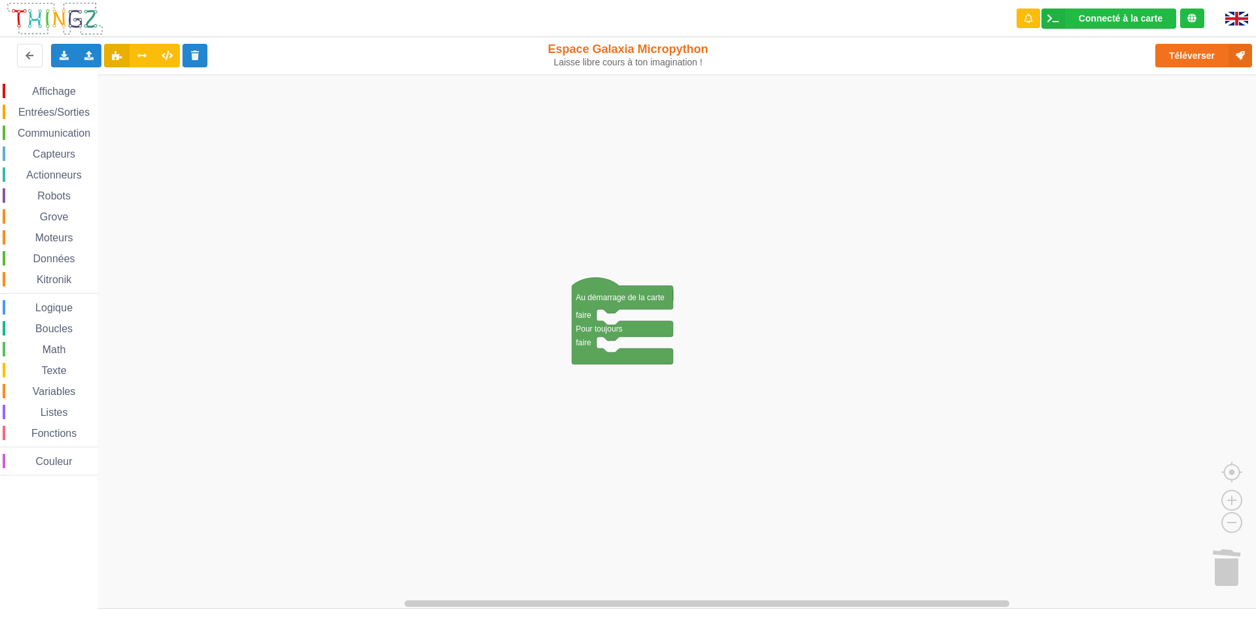
click at [1083, 224] on rect "Espace de travail de Blocky" at bounding box center [632, 342] width 1265 height 535
